Goal: Transaction & Acquisition: Subscribe to service/newsletter

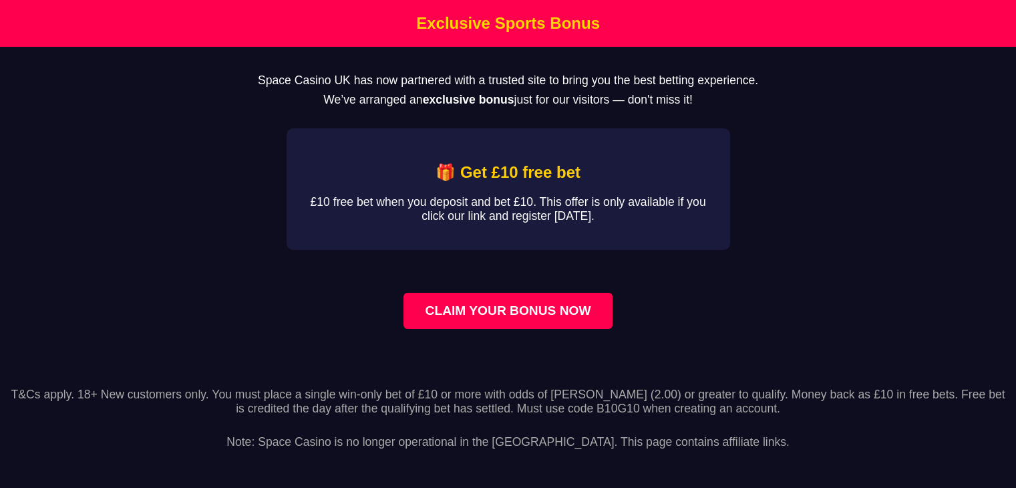
scroll to position [1, 0]
click at [451, 326] on link "CLAIM YOUR BONUS NOW" at bounding box center [507, 311] width 208 height 36
click at [466, 321] on link "CLAIM YOUR BONUS NOW" at bounding box center [507, 311] width 208 height 36
